Goal: Transaction & Acquisition: Subscribe to service/newsletter

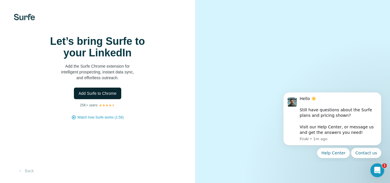
click at [105, 99] on button "Add Surfe to Chrome" at bounding box center [97, 93] width 47 height 12
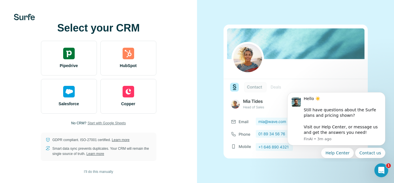
click at [98, 123] on span "Start with Google Sheets" at bounding box center [106, 122] width 38 height 5
click at [106, 123] on span "Start with Google Sheets" at bounding box center [106, 122] width 38 height 5
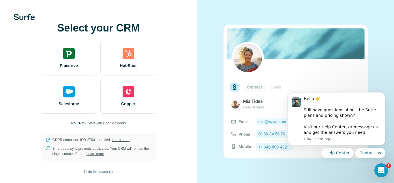
click at [106, 123] on span "Start with Google Sheets" at bounding box center [106, 122] width 38 height 5
click at [116, 123] on span "Start with Google Sheets" at bounding box center [106, 122] width 38 height 5
